Goal: Task Accomplishment & Management: Manage account settings

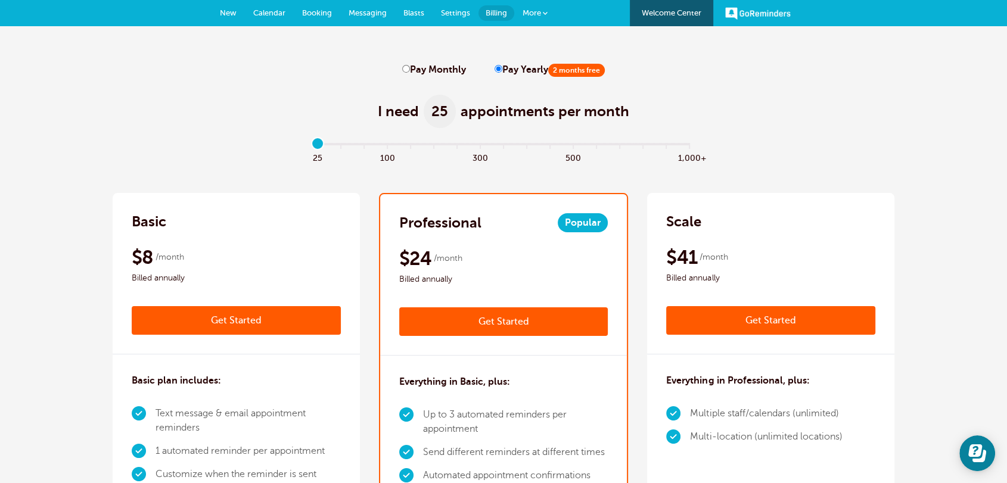
click at [234, 14] on span "New" at bounding box center [228, 12] width 17 height 9
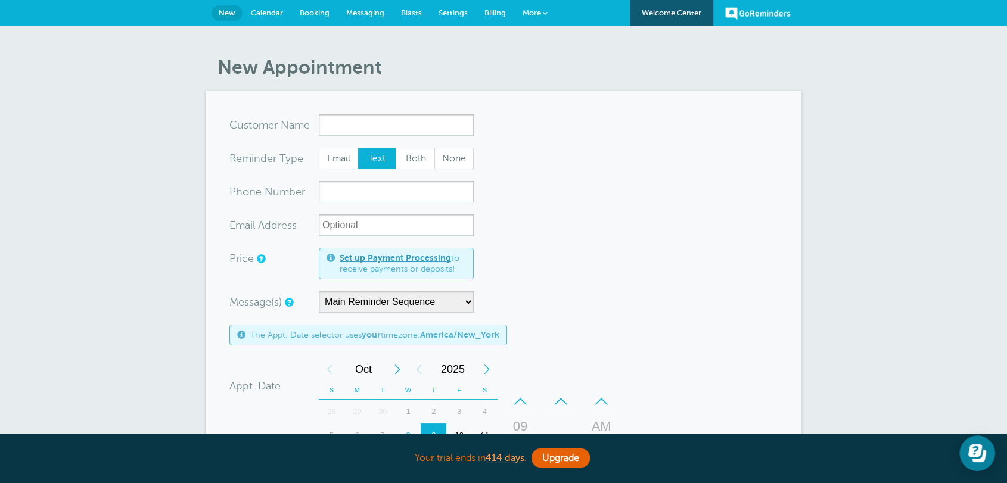
click at [268, 14] on span "Calendar" at bounding box center [267, 12] width 32 height 9
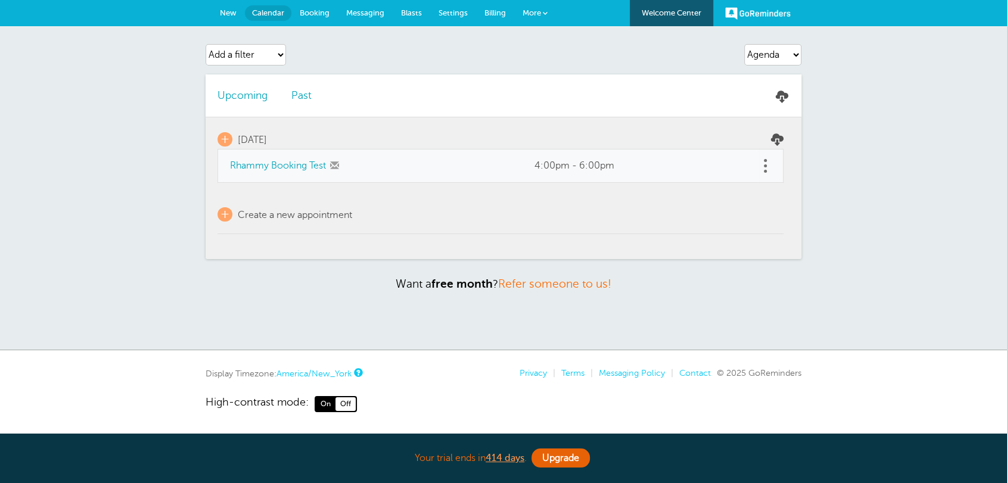
click at [225, 15] on span "New" at bounding box center [228, 12] width 17 height 9
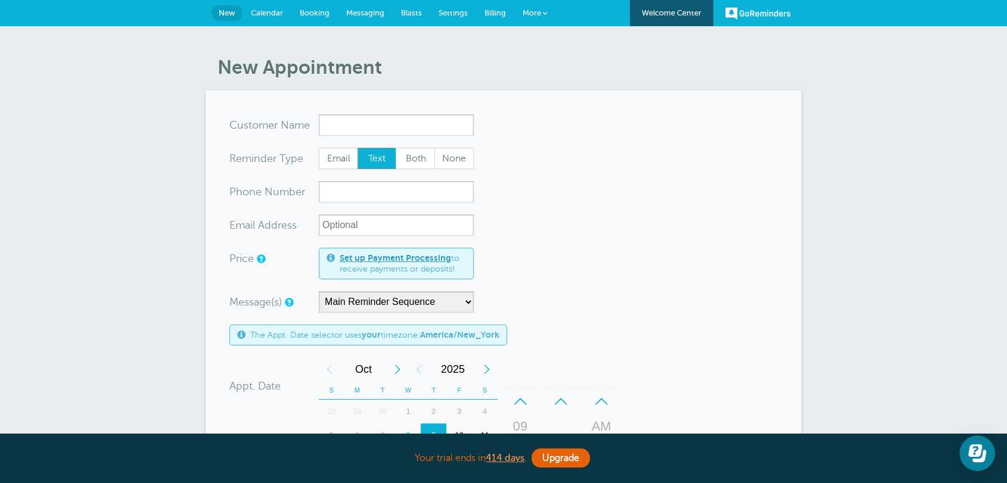
click at [335, 128] on input "x-no-autofill" at bounding box center [396, 124] width 155 height 21
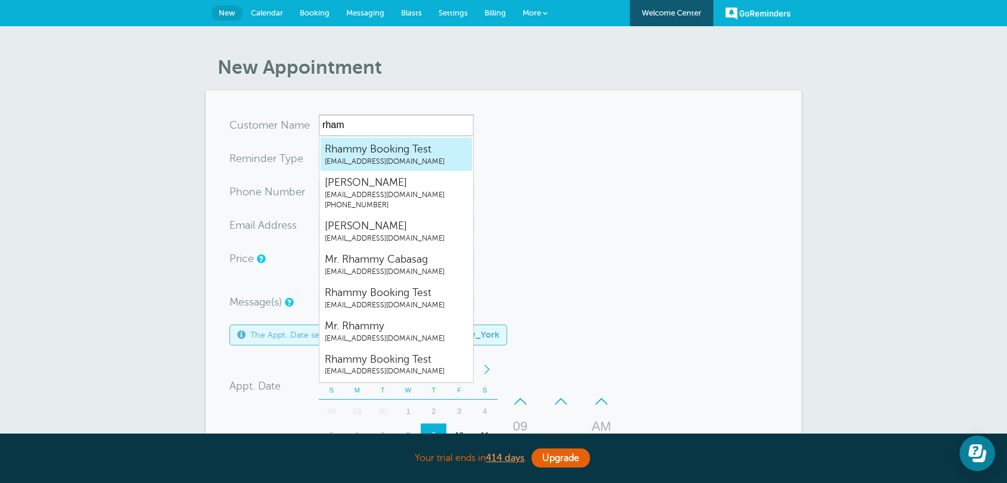
click at [341, 154] on span "Rhammy Booking Test" at bounding box center [396, 149] width 143 height 15
type input "RhammyBookingTestrhammy.grtrial@gmail.com"
type input "Rhammy Booking Test"
radio input "true"
type input "rhammy.grtrial@gmail.com"
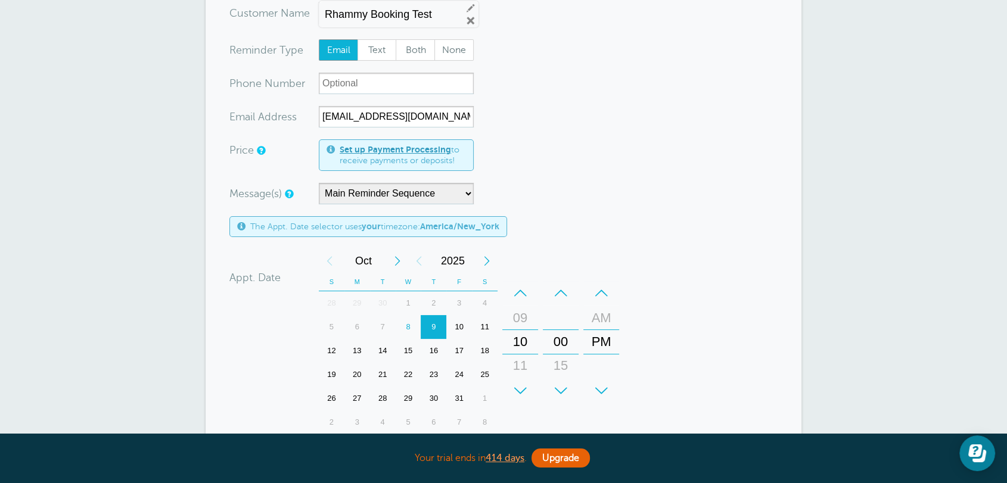
scroll to position [309, 0]
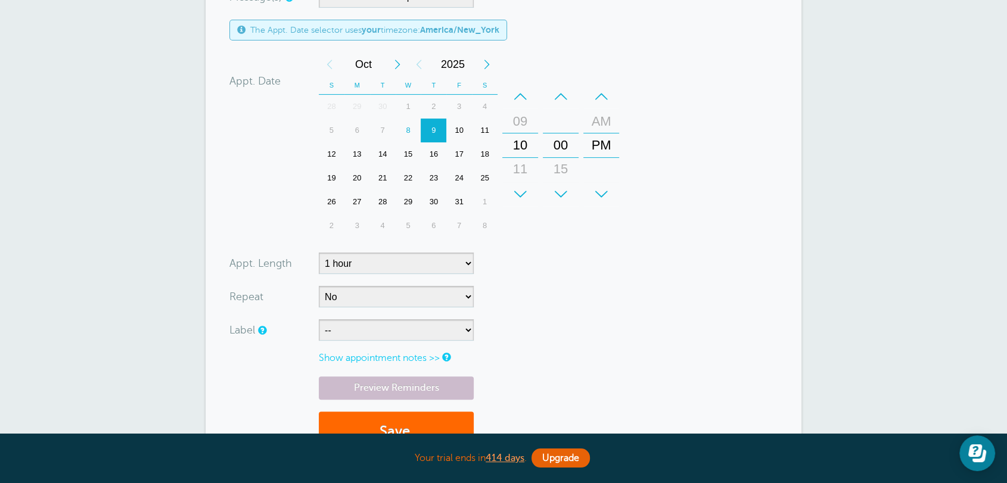
click at [475, 202] on div "1" at bounding box center [485, 202] width 26 height 24
drag, startPoint x: 607, startPoint y: 132, endPoint x: 607, endPoint y: 156, distance: 24.4
click at [607, 156] on div "AM" at bounding box center [601, 152] width 29 height 24
click at [563, 255] on form "You are creating a new customer. To use an existing customer select one from th…" at bounding box center [503, 135] width 548 height 659
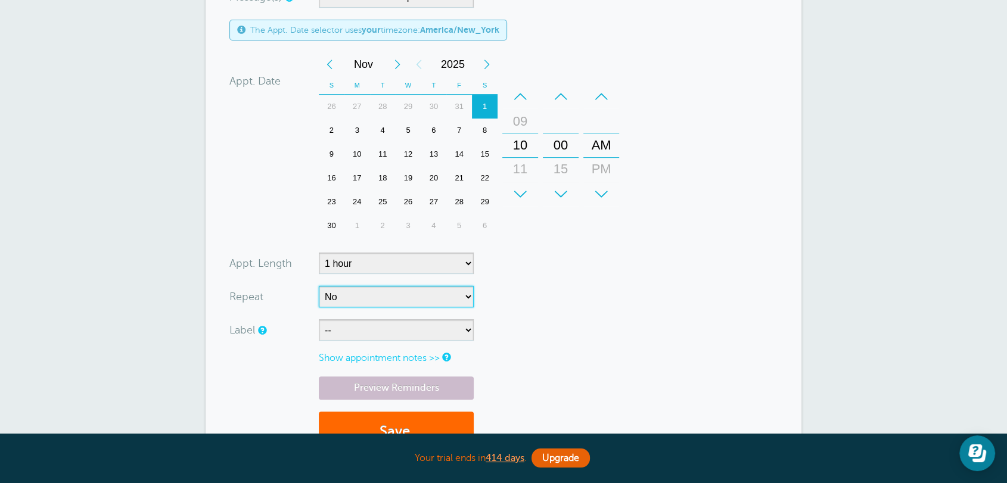
click at [371, 308] on select "No Daily Weekly Every 2 weeks Every 3 weeks Every 4 weeks Monthly Every 5 weeks…" at bounding box center [396, 296] width 155 height 21
select select "RRULE:FREQ=MONTHLY;INTERVAL=1"
click at [319, 287] on select "No Daily Weekly Every 2 weeks Every 3 weeks Every 4 weeks Monthly Every 5 weeks…" at bounding box center [396, 296] width 155 height 21
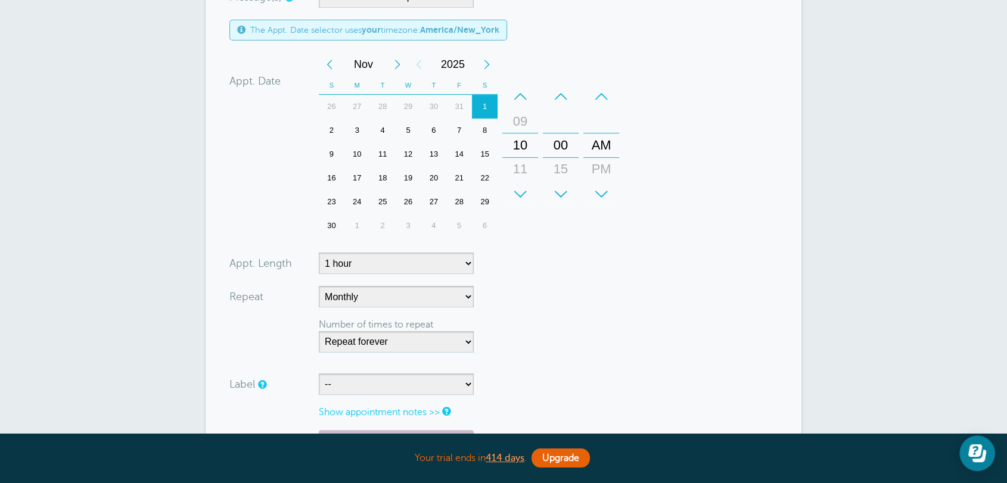
click at [547, 256] on form "You are creating a new customer. To use an existing customer select one from th…" at bounding box center [503, 162] width 548 height 712
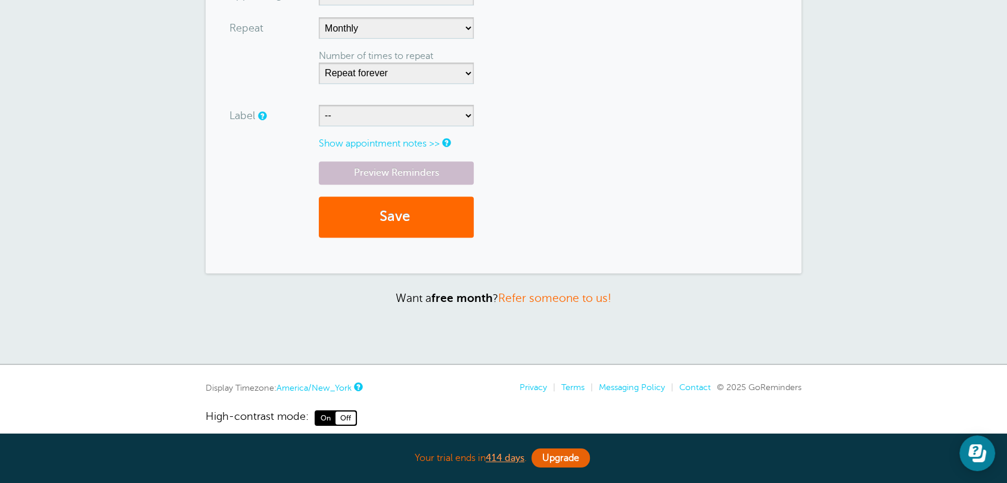
scroll to position [592, 0]
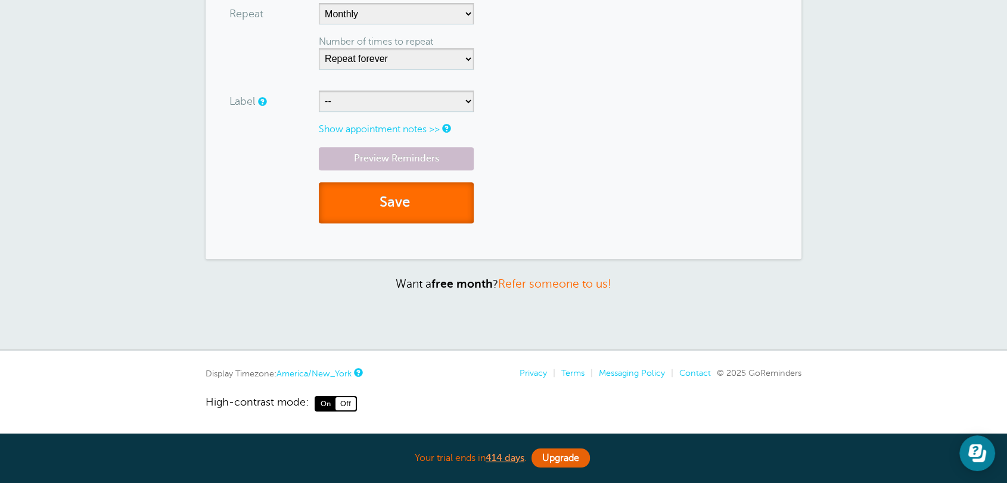
click at [421, 218] on button "Save" at bounding box center [396, 202] width 155 height 41
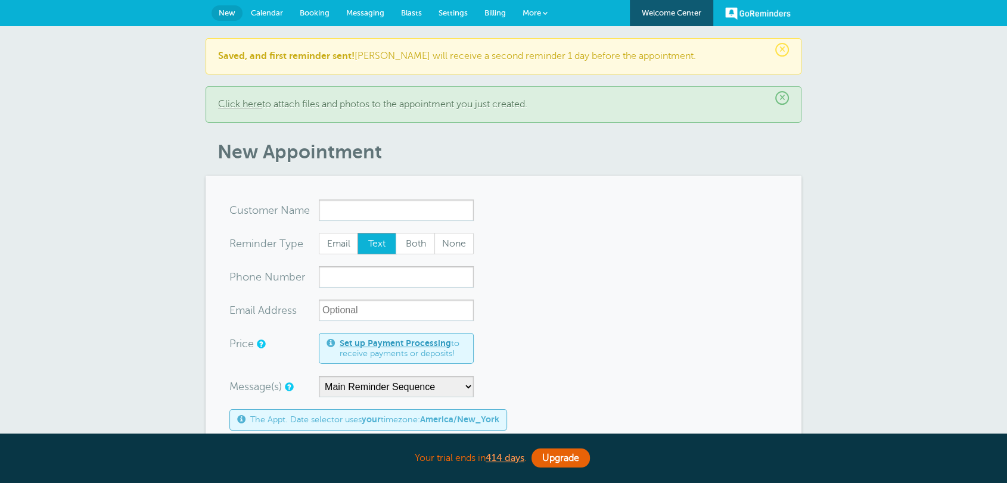
click at [265, 11] on span "Calendar" at bounding box center [267, 12] width 32 height 9
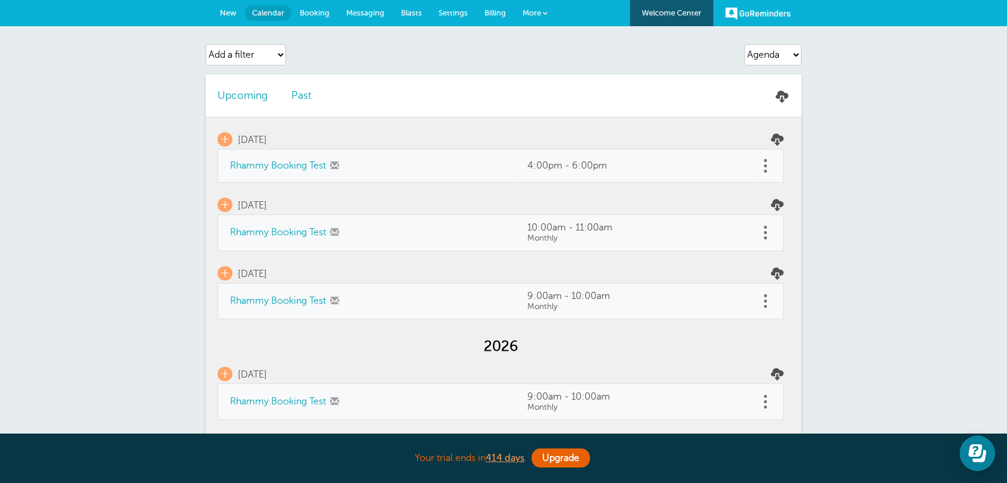
click at [761, 229] on link at bounding box center [765, 233] width 12 height 18
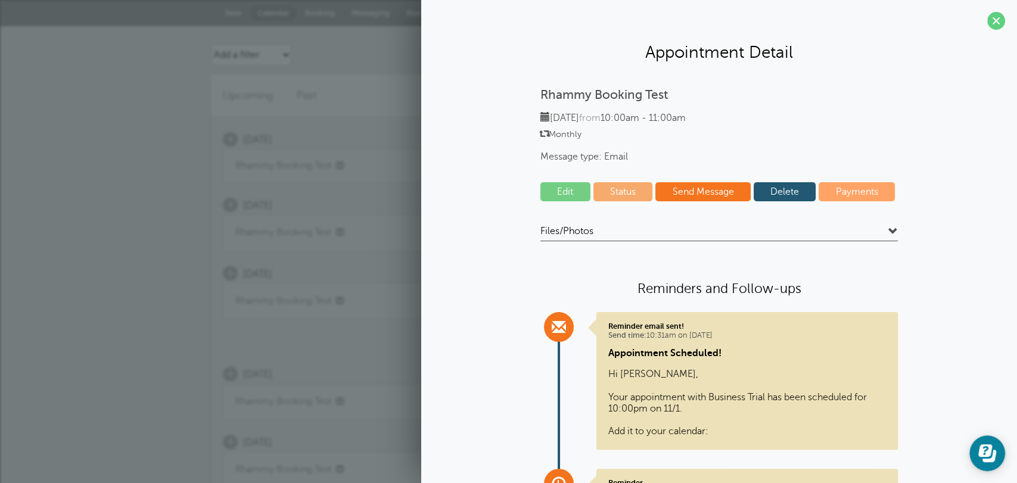
click at [565, 191] on link "Edit" at bounding box center [566, 191] width 50 height 19
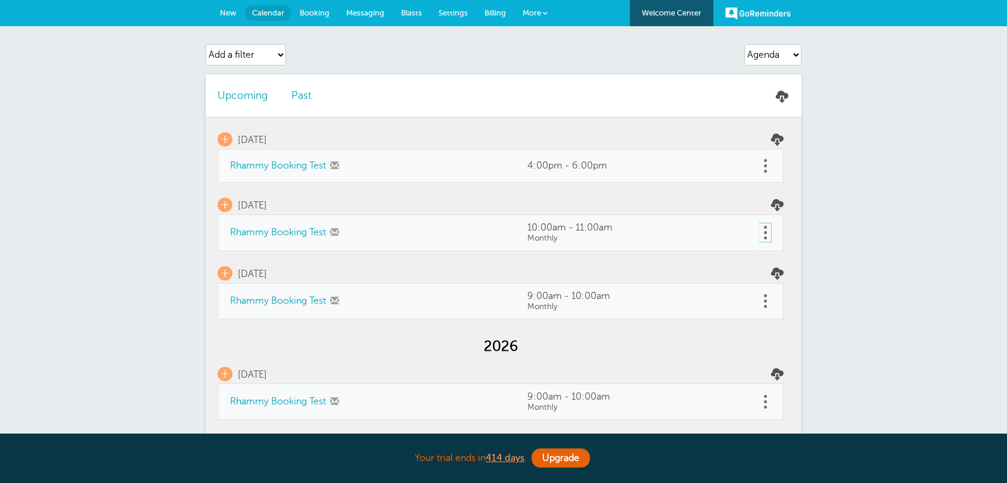
click at [766, 235] on link at bounding box center [765, 233] width 12 height 18
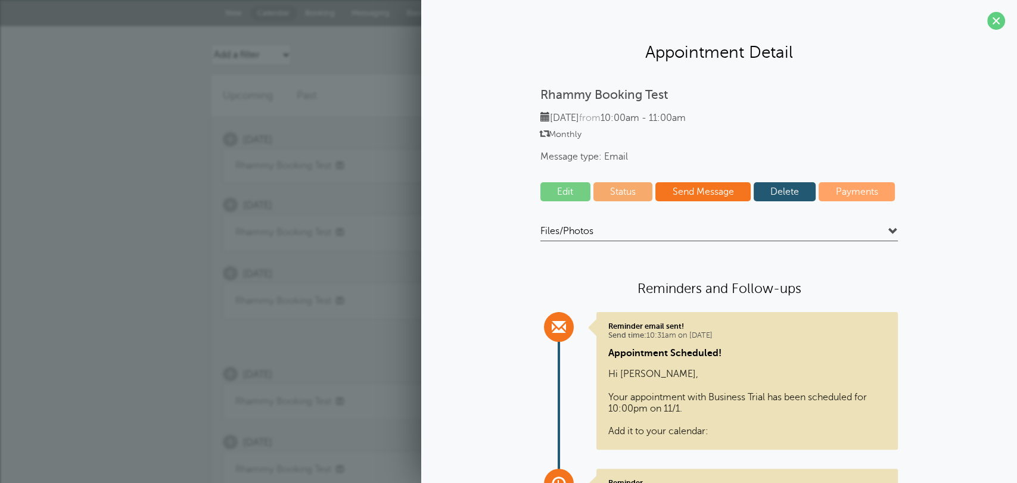
click at [777, 198] on link "Delete" at bounding box center [785, 191] width 63 height 19
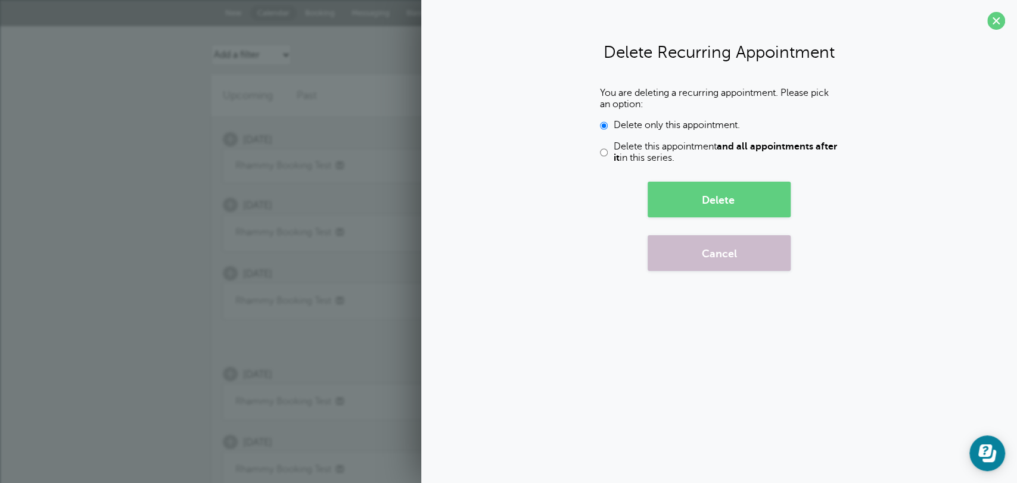
click at [694, 151] on span "Delete this appointment and all appointments after it in this series." at bounding box center [726, 152] width 225 height 23
click at [608, 151] on input "Delete this appointment and all appointments after it in this series." at bounding box center [604, 152] width 8 height 23
radio input "true"
click at [715, 216] on button "Delete" at bounding box center [719, 200] width 143 height 36
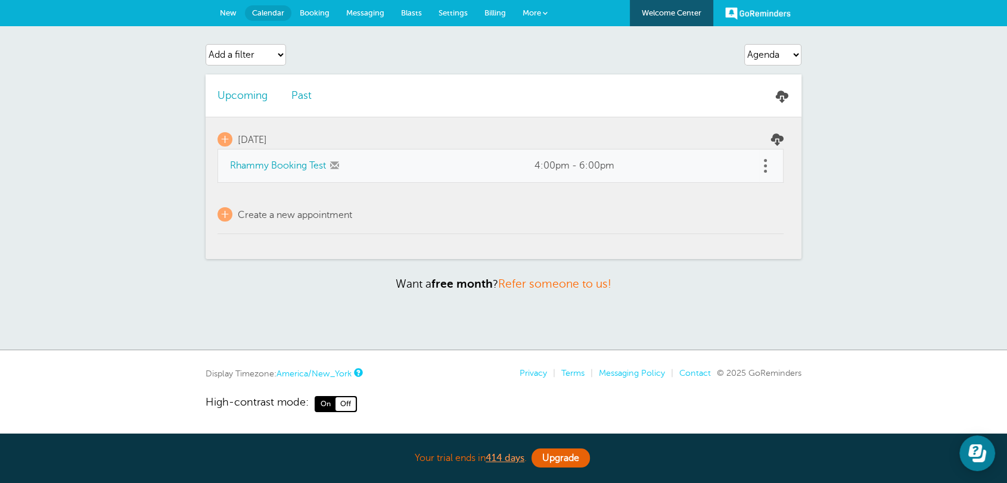
click at [231, 16] on span "New" at bounding box center [228, 12] width 17 height 9
